Goal: Navigation & Orientation: Find specific page/section

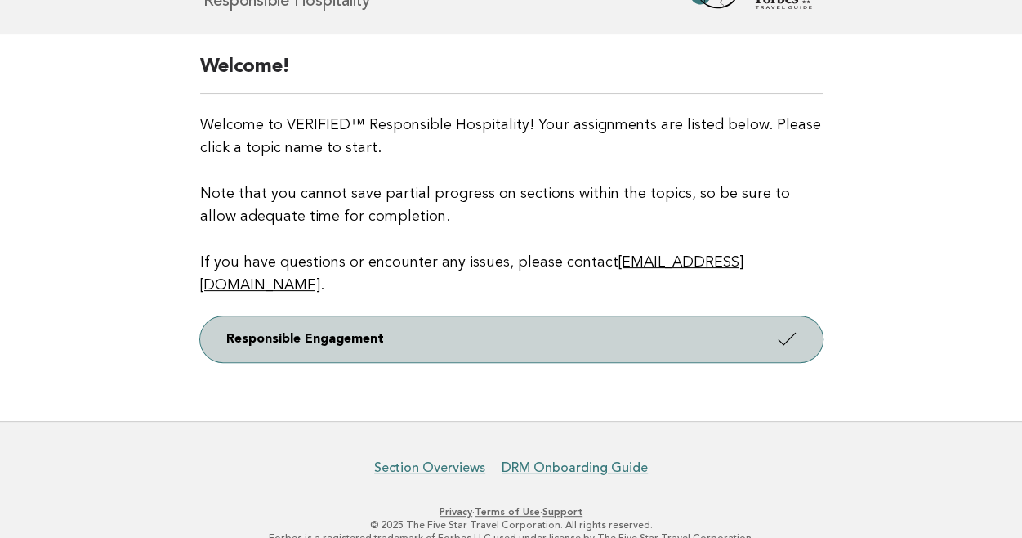
scroll to position [88, 0]
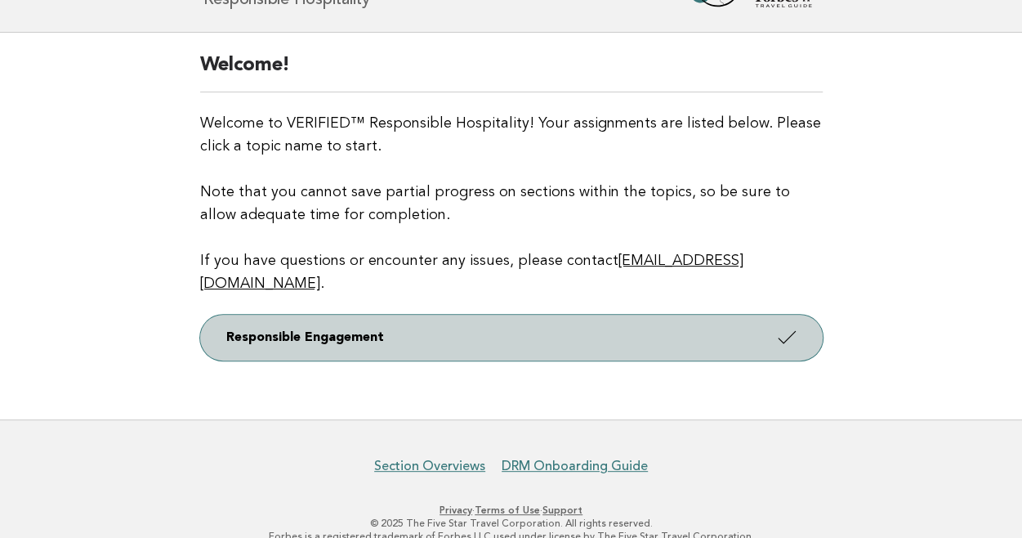
click at [408, 326] on link "Responsible Engagement" at bounding box center [511, 338] width 622 height 46
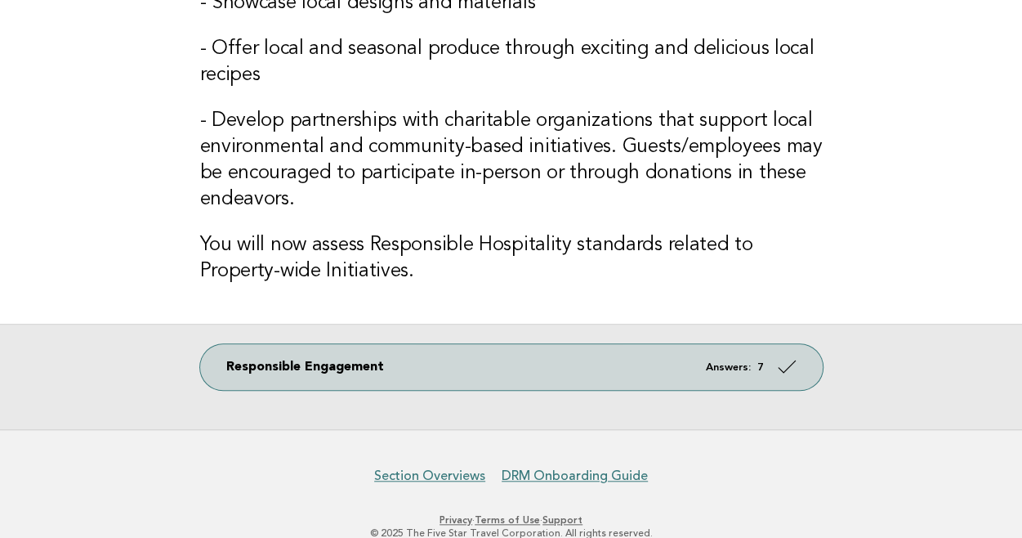
scroll to position [523, 0]
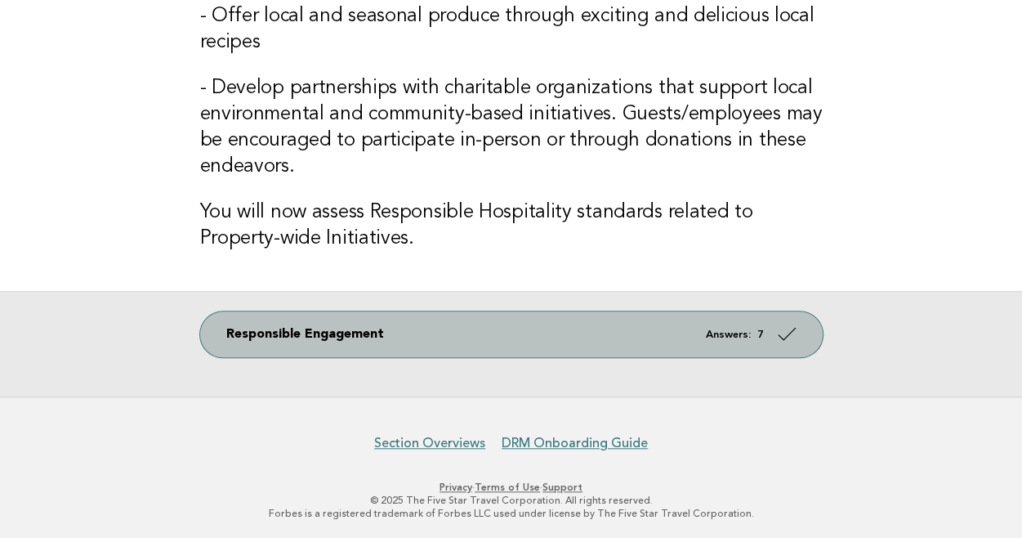
click at [529, 332] on link "Responsible Engagement Answers: 7" at bounding box center [511, 334] width 622 height 46
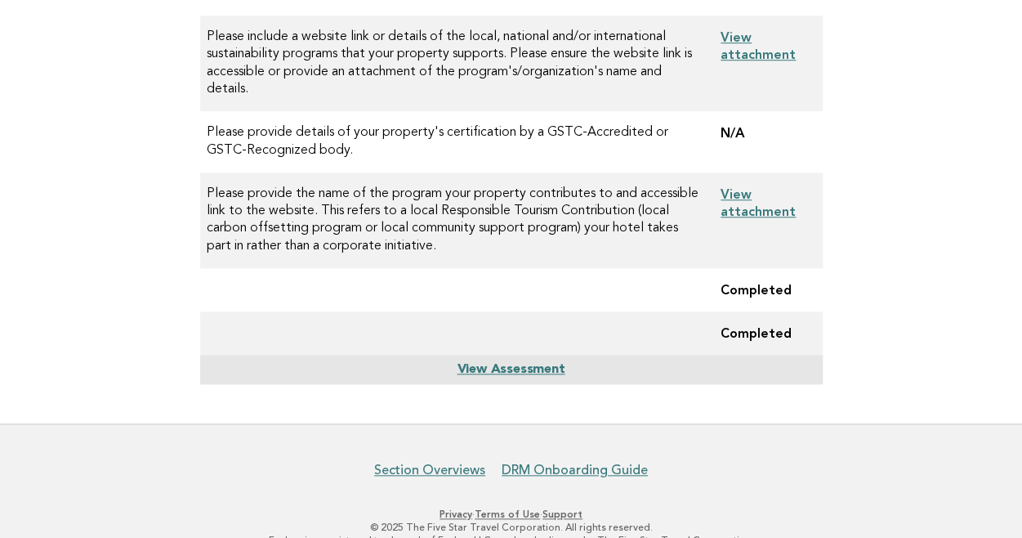
scroll to position [600, 0]
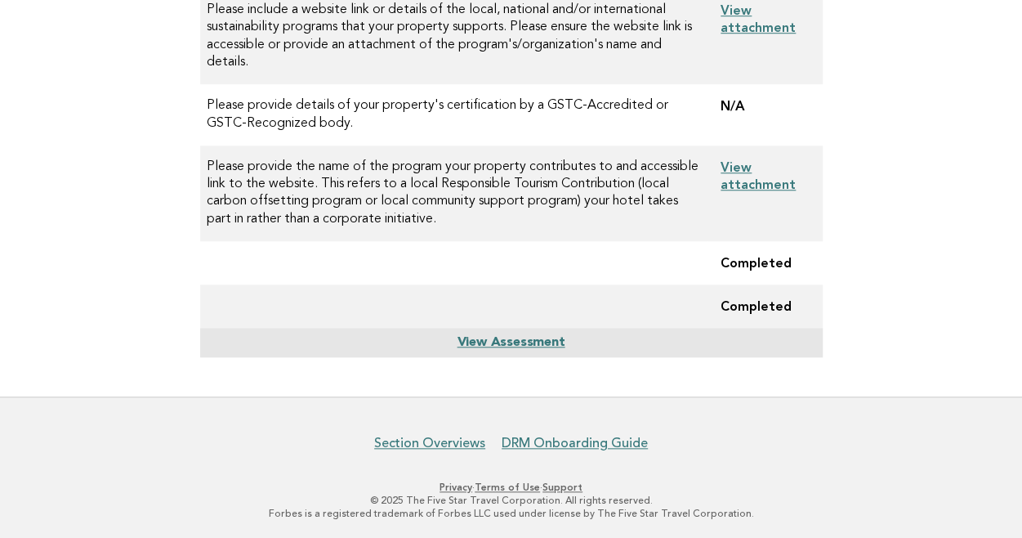
click at [493, 341] on link "View Assessment" at bounding box center [511, 342] width 108 height 13
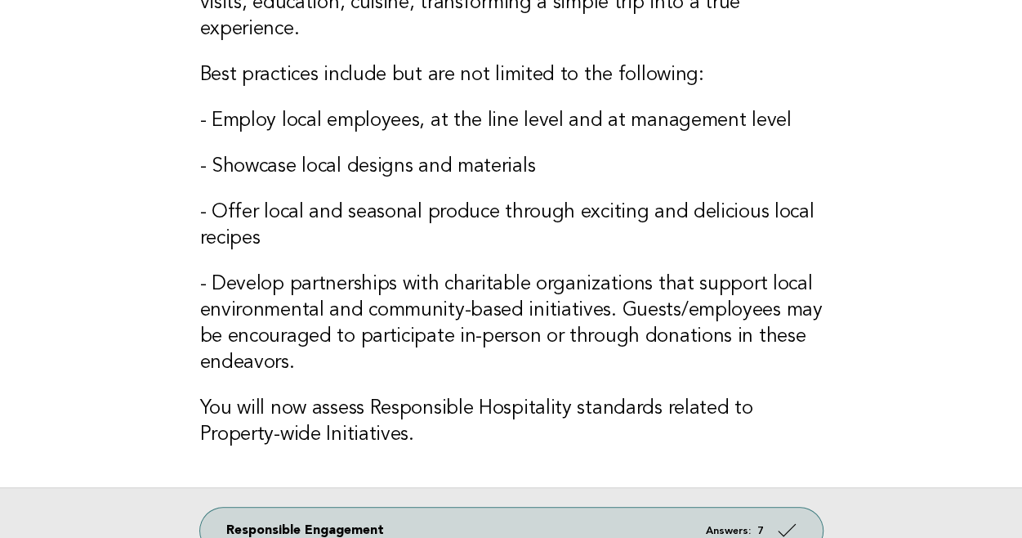
scroll to position [523, 0]
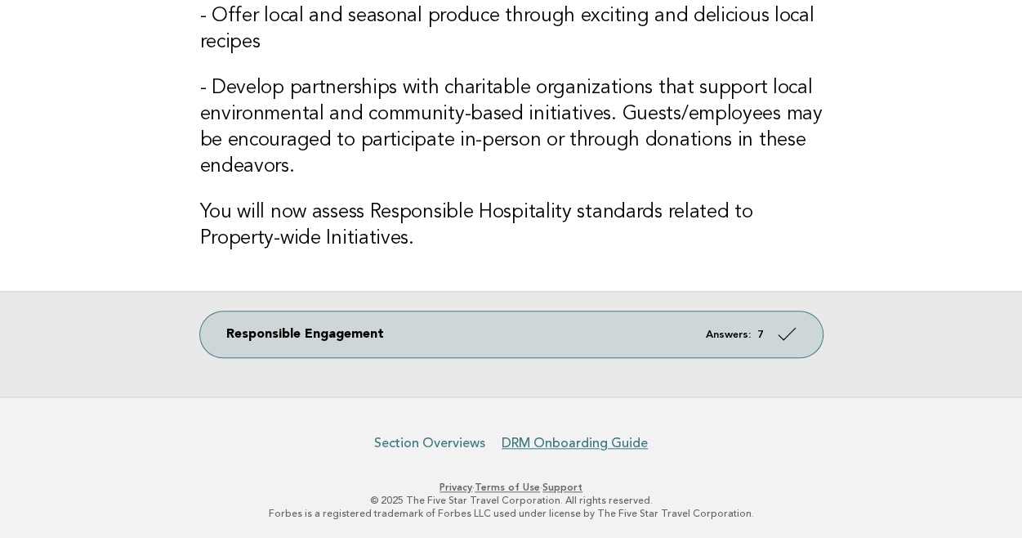
click at [449, 440] on link "Section Overviews" at bounding box center [429, 443] width 111 height 16
